Goal: Task Accomplishment & Management: Use online tool/utility

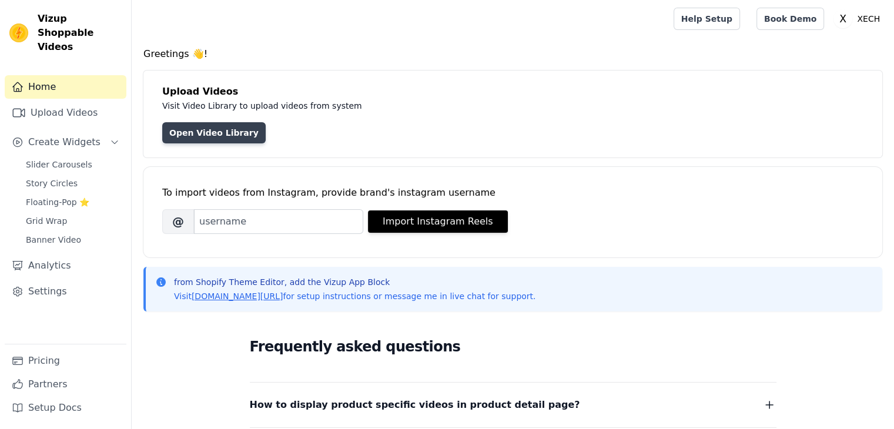
click at [224, 139] on link "Open Video Library" at bounding box center [213, 132] width 103 height 21
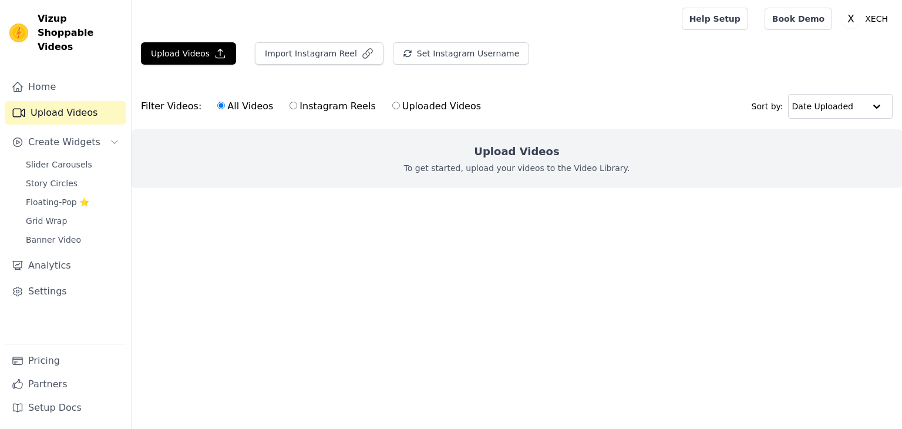
click at [488, 149] on h2 "Upload Videos" at bounding box center [516, 151] width 85 height 16
click at [188, 54] on button "Upload Videos" at bounding box center [188, 53] width 95 height 22
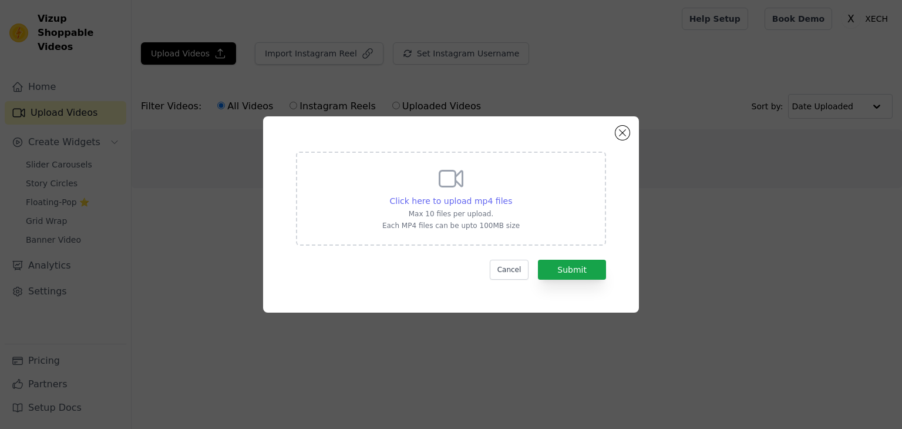
click at [412, 195] on div "Click here to upload mp4 files" at bounding box center [451, 201] width 123 height 12
click at [512, 194] on input "Click here to upload mp4 files Max 10 files per upload. Each MP4 files can be u…" at bounding box center [512, 194] width 1 height 1
type input "C:\fakepath\WhatsApp Video [DATE] 3.43.16 PM (1).mp4"
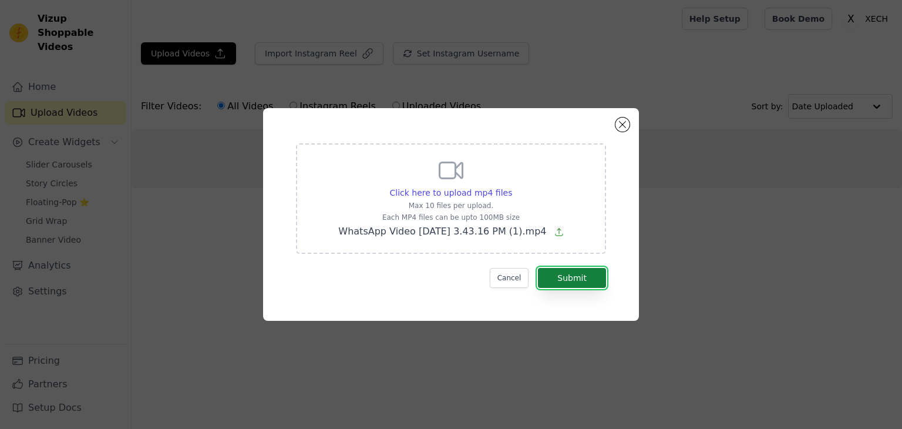
click at [598, 286] on button "Submit" at bounding box center [572, 278] width 68 height 20
